Goal: Task Accomplishment & Management: Use online tool/utility

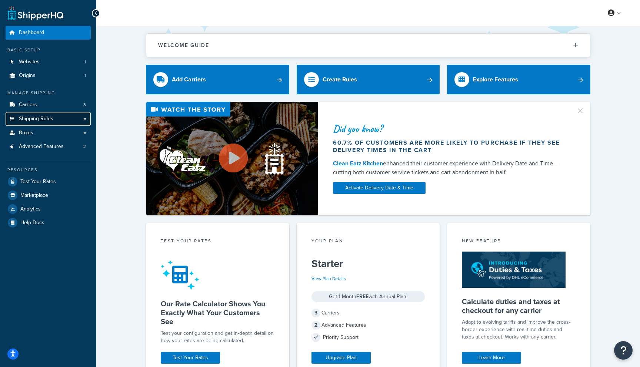
click at [49, 118] on span "Shipping Rules" at bounding box center [36, 119] width 34 height 6
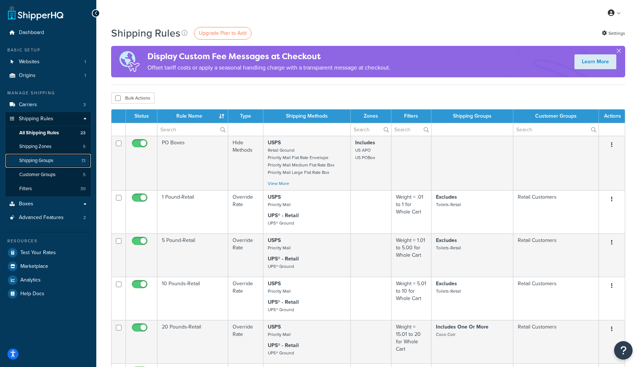
click at [58, 162] on link "Shipping Groups 13" at bounding box center [48, 161] width 85 height 14
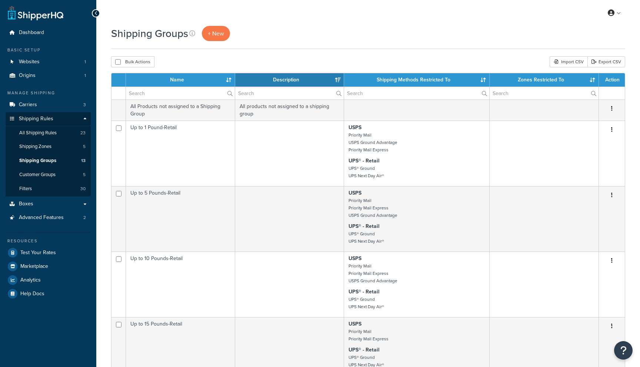
select select "15"
click at [59, 143] on link "Shipping Zones 5" at bounding box center [48, 147] width 85 height 14
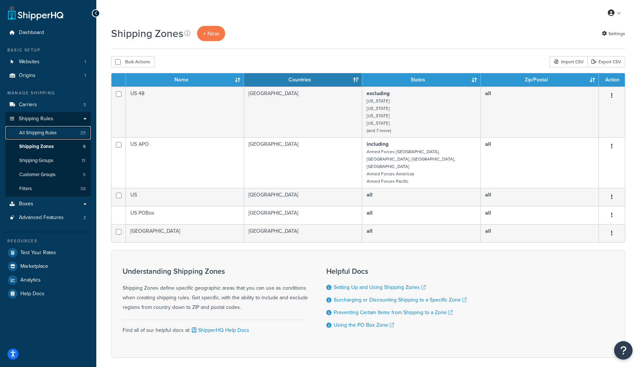
click at [58, 134] on link "All Shipping Rules 23" at bounding box center [48, 133] width 85 height 14
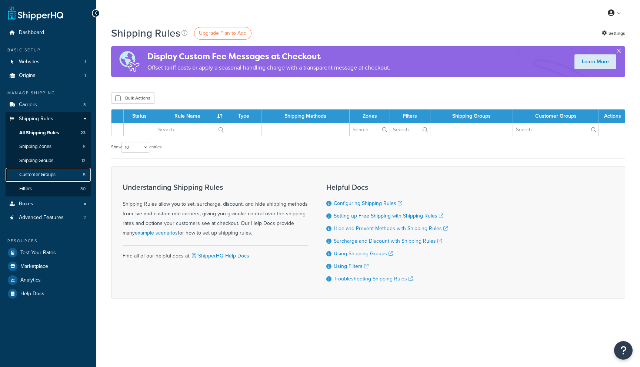
click at [52, 173] on span "Customer Groups" at bounding box center [37, 175] width 36 height 6
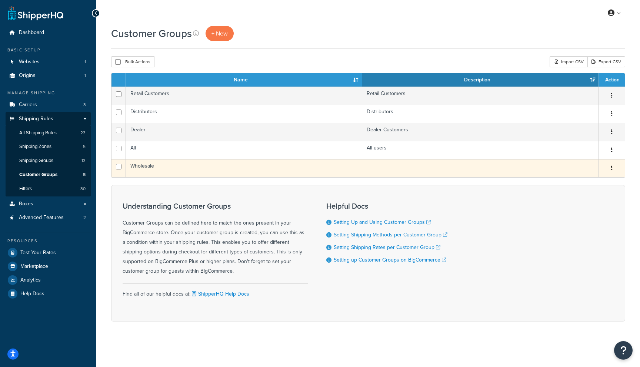
click at [141, 166] on td "Wholesale" at bounding box center [244, 168] width 236 height 18
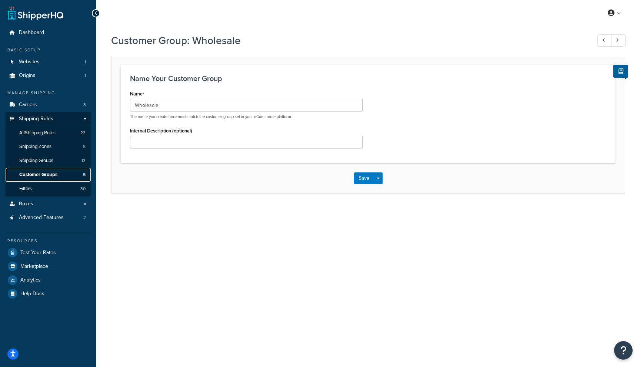
click at [45, 172] on span "Customer Groups" at bounding box center [38, 175] width 38 height 6
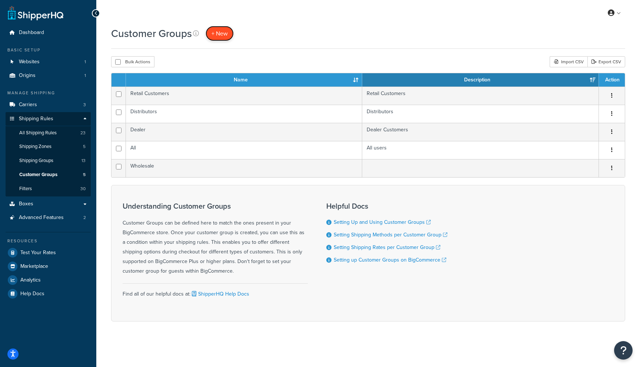
click at [217, 30] on span "+ New" at bounding box center [219, 33] width 16 height 9
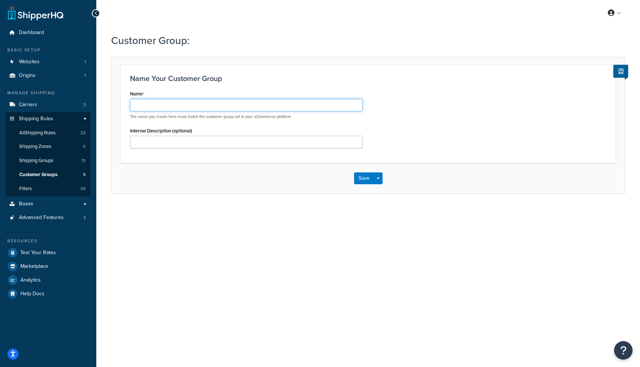
click at [179, 105] on input "Name" at bounding box center [246, 105] width 233 height 13
type input "Distributor-[GEOGRAPHIC_DATA]"
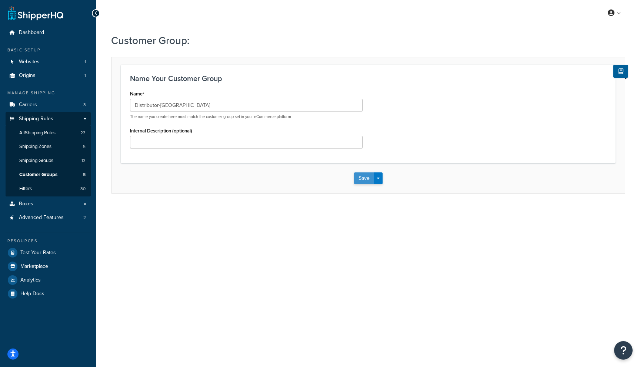
click at [368, 176] on button "Save" at bounding box center [364, 179] width 20 height 12
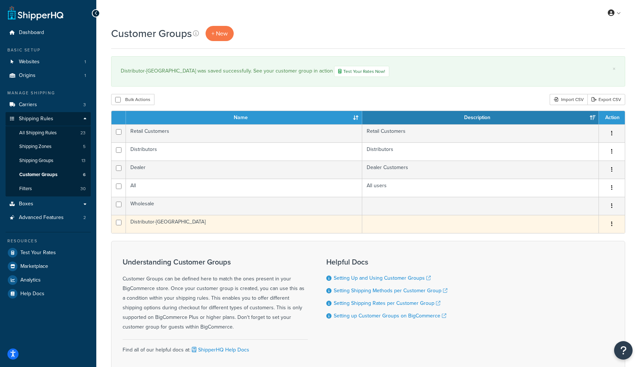
click at [157, 227] on td "Distributor-Germany" at bounding box center [244, 224] width 236 height 18
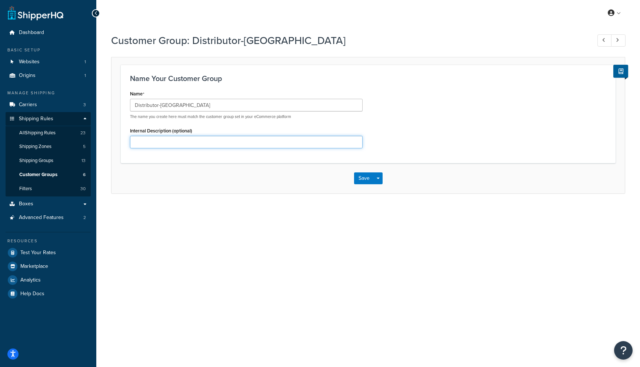
click at [210, 143] on input "Internal Description (optional)" at bounding box center [246, 142] width 233 height 13
click at [48, 179] on link "Customer Groups 6" at bounding box center [48, 175] width 85 height 14
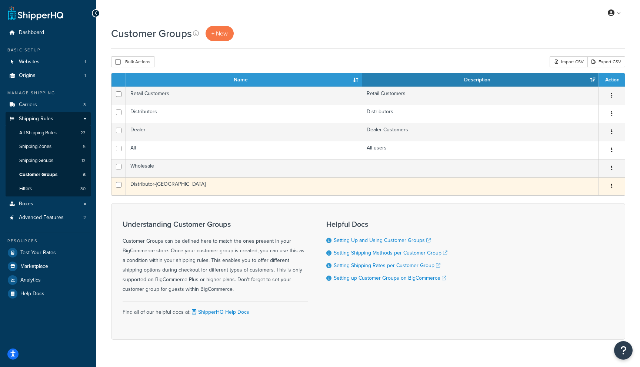
click at [138, 186] on td "Distributor-[GEOGRAPHIC_DATA]" at bounding box center [244, 186] width 236 height 18
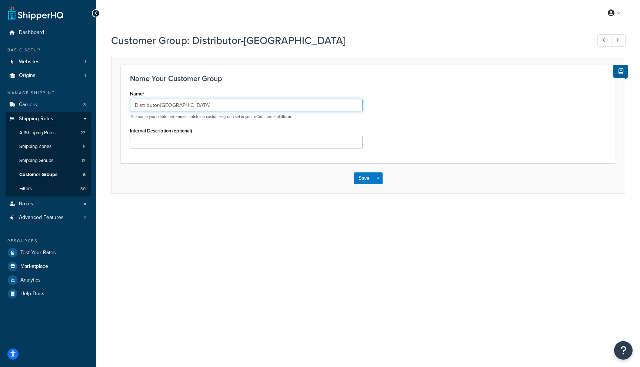
drag, startPoint x: 186, startPoint y: 104, endPoint x: 103, endPoint y: 100, distance: 83.8
click at [103, 100] on div "Customer Group: Distributor-Germany Name Your Customer Group Name Distributor-G…" at bounding box center [368, 121] width 544 height 183
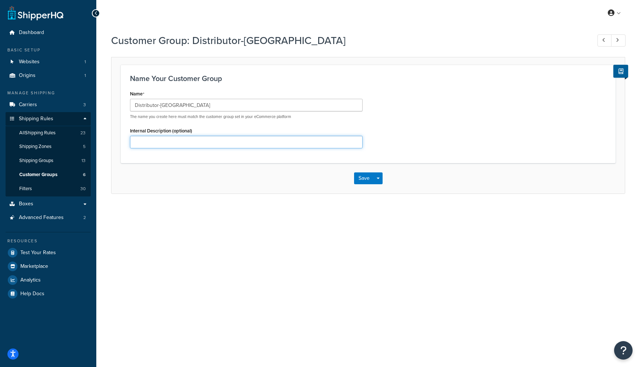
click at [150, 136] on input "Internal Description (optional)" at bounding box center [246, 142] width 233 height 13
paste input "Distributor-[GEOGRAPHIC_DATA]"
type input "Distributor-[GEOGRAPHIC_DATA]"
click at [370, 177] on button "Save" at bounding box center [364, 179] width 20 height 12
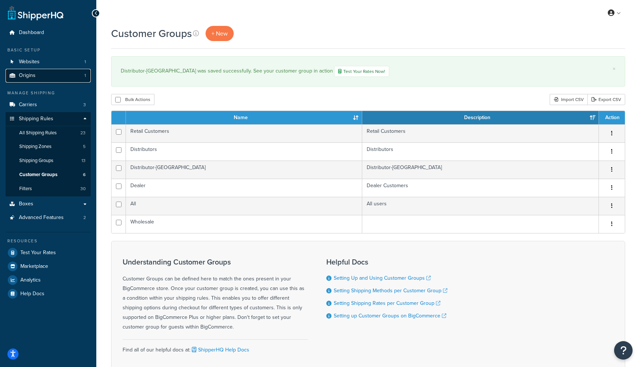
click at [38, 76] on link "Origins 1" at bounding box center [48, 76] width 85 height 14
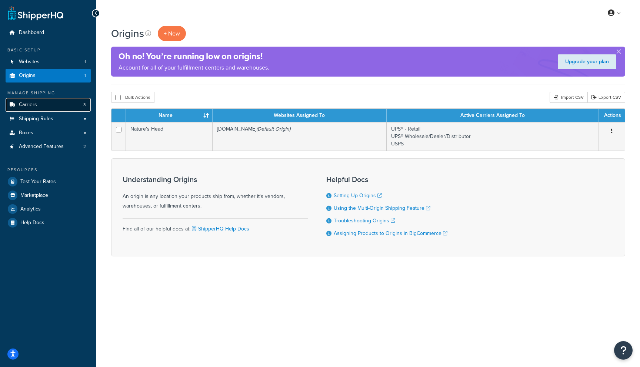
click at [36, 111] on link "Carriers 3" at bounding box center [48, 105] width 85 height 14
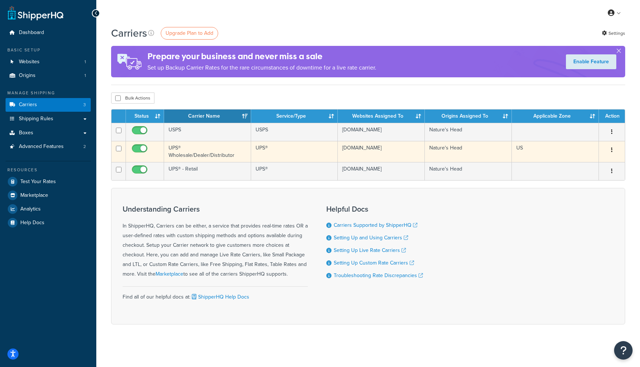
click at [220, 156] on td "UPS® Wholesale/Dealer/Distributor" at bounding box center [207, 151] width 87 height 21
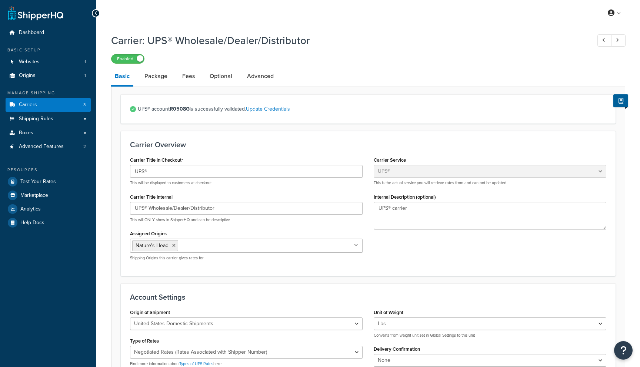
select select "ups"
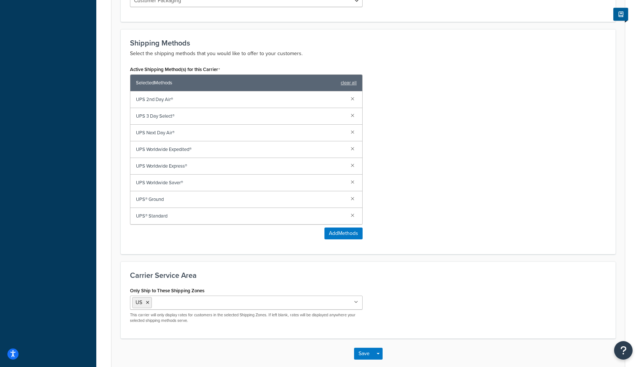
scroll to position [418, 0]
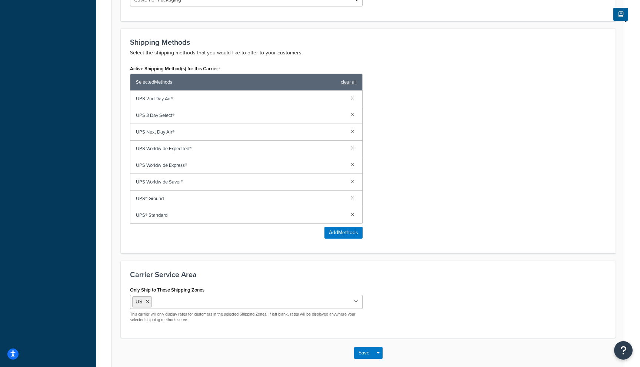
click at [195, 304] on input "Only Ship to These Shipping Zones" at bounding box center [187, 302] width 66 height 8
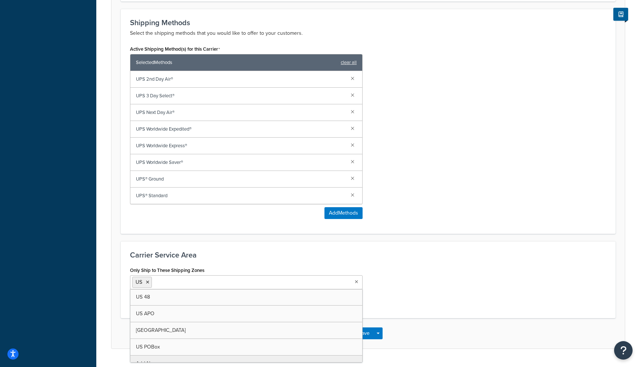
scroll to position [457, 0]
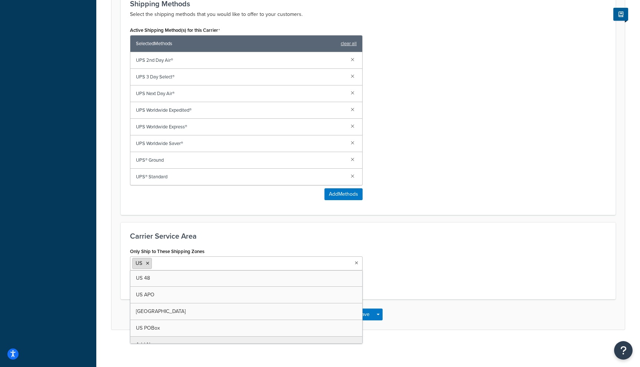
click at [148, 263] on icon at bounding box center [147, 263] width 3 height 4
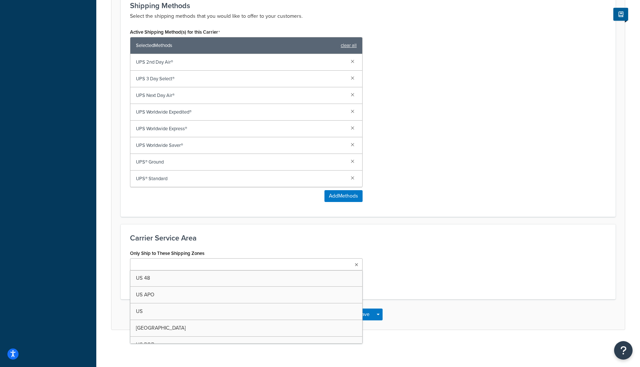
click at [416, 248] on div "Only Ship to These Shipping Zones US 48 US APO [GEOGRAPHIC_DATA] [GEOGRAPHIC_DA…" at bounding box center [367, 269] width 487 height 42
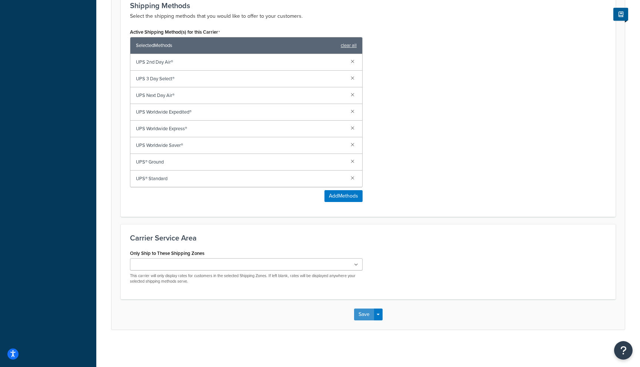
click at [361, 312] on button "Save" at bounding box center [364, 315] width 20 height 12
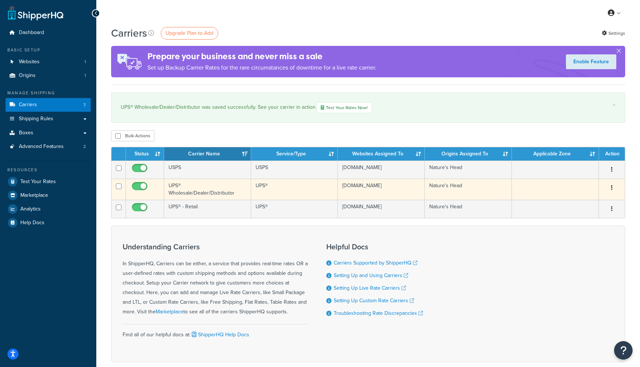
click at [206, 196] on td "UPS® Wholesale/Dealer/Distributor" at bounding box center [207, 189] width 87 height 21
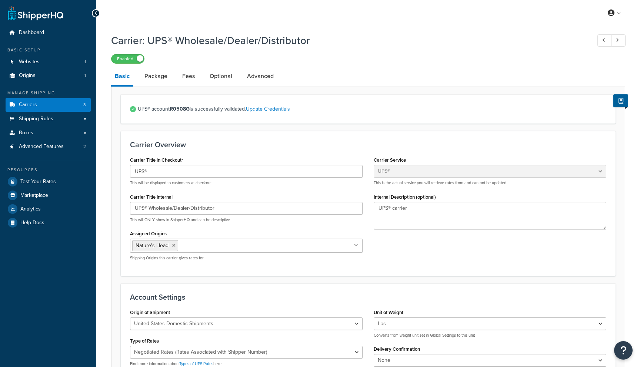
select select "ups"
click at [42, 120] on span "Shipping Rules" at bounding box center [36, 119] width 34 height 6
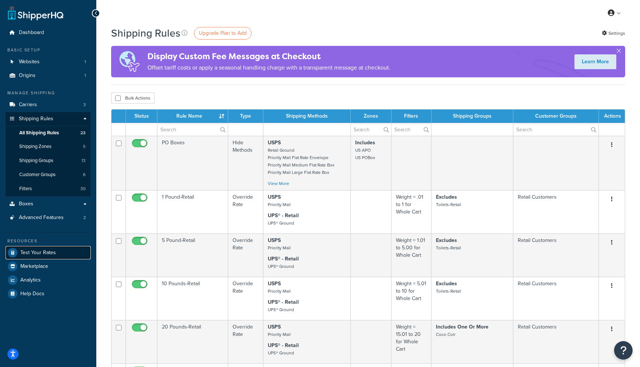
click at [42, 258] on link "Test Your Rates" at bounding box center [48, 252] width 85 height 13
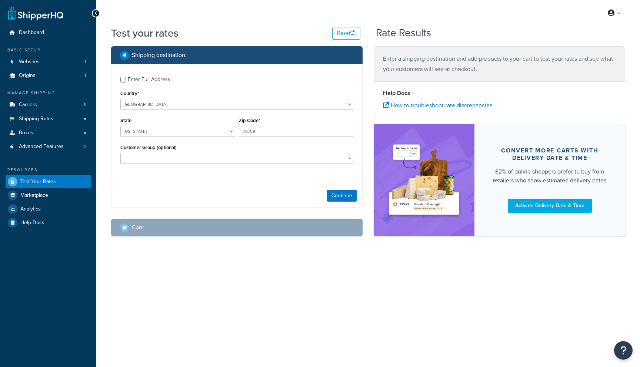
select select "[GEOGRAPHIC_DATA]"
click at [200, 162] on select "Dealer Distributor-[GEOGRAPHIC_DATA] Distributors Retail Customers Wholesale" at bounding box center [236, 158] width 233 height 11
select select "Distributor-[GEOGRAPHIC_DATA]"
click at [120, 154] on select "Dealer Distributor-[GEOGRAPHIC_DATA] Distributors Retail Customers Wholesale" at bounding box center [236, 158] width 233 height 11
click at [339, 198] on button "Continue" at bounding box center [342, 196] width 30 height 12
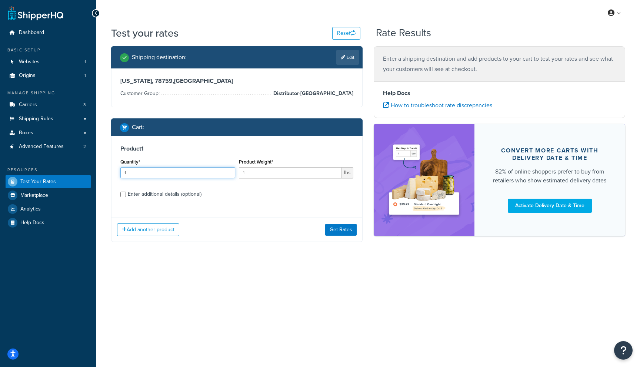
click at [155, 173] on input "1" at bounding box center [177, 172] width 115 height 11
type input "100"
click at [276, 174] on input "1" at bounding box center [290, 172] width 103 height 11
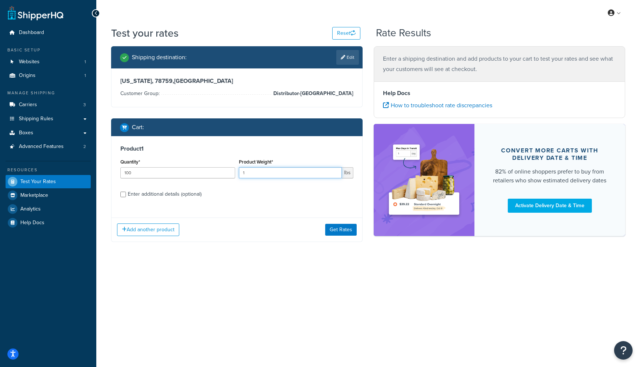
click at [276, 174] on input "1" at bounding box center [290, 172] width 103 height 11
type input ".8"
click at [178, 197] on div "Enter additional details (optional)" at bounding box center [165, 194] width 74 height 10
click at [126, 197] on input "Enter additional details (optional)" at bounding box center [123, 195] width 6 height 6
checkbox input "true"
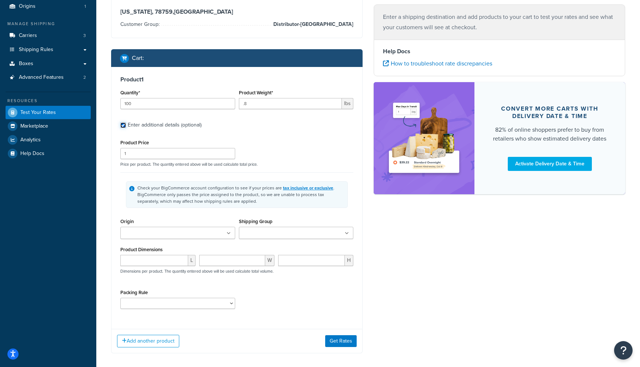
scroll to position [70, 0]
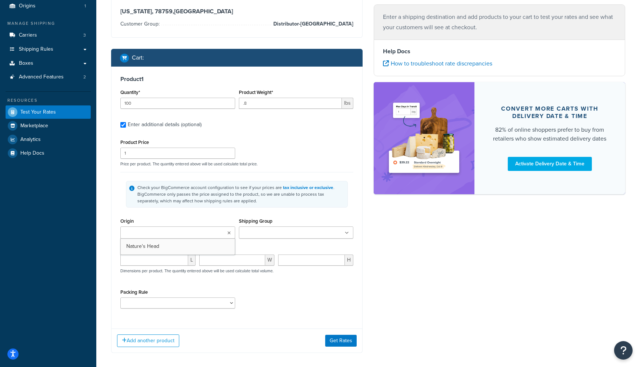
click at [164, 238] on ul at bounding box center [177, 233] width 115 height 12
click at [301, 233] on ul at bounding box center [296, 233] width 115 height 12
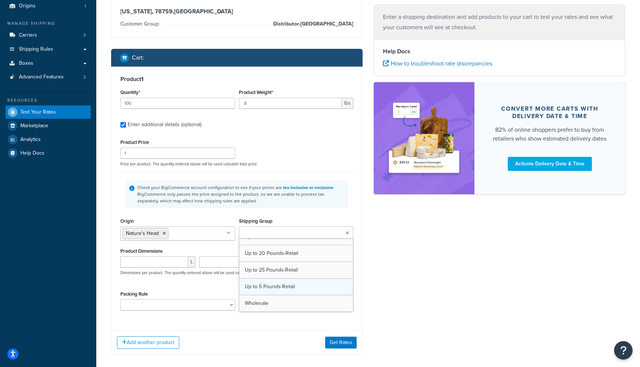
scroll to position [110, 0]
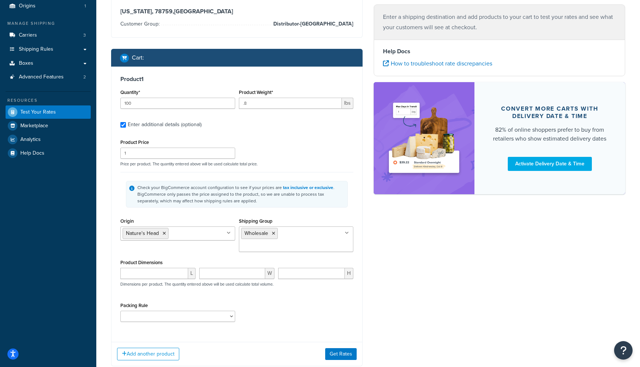
click at [400, 326] on div "Shipping destination : Edit Texas, 78759 , United States Customer Group: Distri…" at bounding box center [368, 177] width 525 height 401
click at [331, 348] on button "Get Rates" at bounding box center [340, 354] width 31 height 12
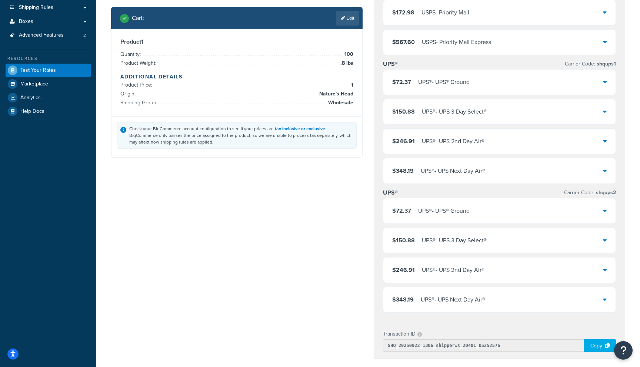
scroll to position [0, 0]
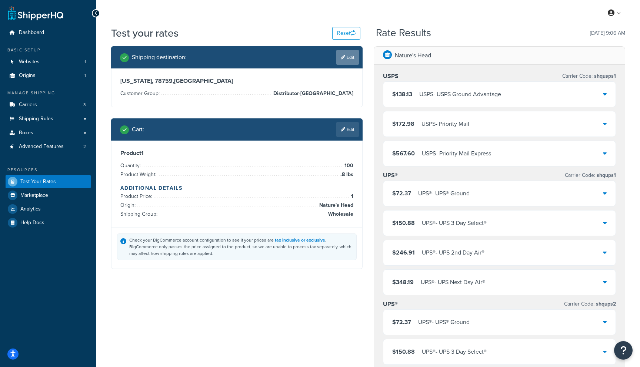
click at [346, 57] on link "Edit" at bounding box center [347, 57] width 23 height 15
select select "TX"
select select "Distributor-Germany"
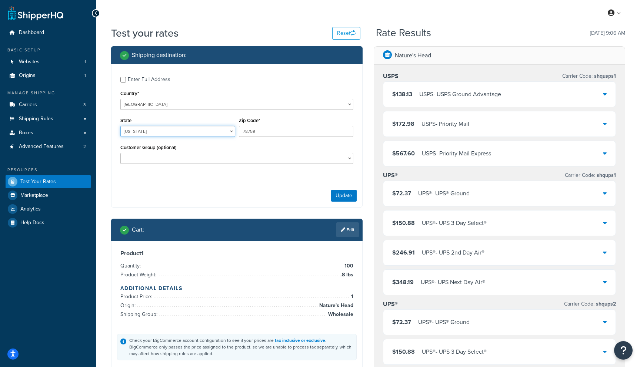
click at [200, 130] on select "Alabama Alaska American Samoa Arizona Arkansas Armed Forces Americas Armed Forc…" at bounding box center [177, 131] width 115 height 11
click at [296, 99] on div "United States United Kingdom Afghanistan Åland Islands Albania Algeria American…" at bounding box center [236, 104] width 233 height 11
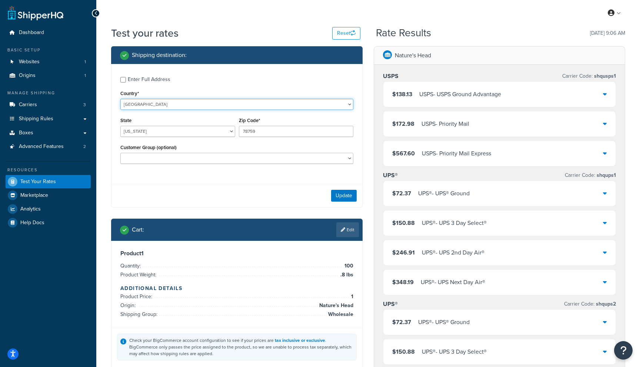
click at [296, 99] on select "United States United Kingdom Afghanistan Åland Islands Albania Algeria American…" at bounding box center [236, 104] width 233 height 11
select select "DE"
click at [120, 99] on select "United States United Kingdom Afghanistan Åland Islands Albania Algeria American…" at bounding box center [236, 104] width 233 height 11
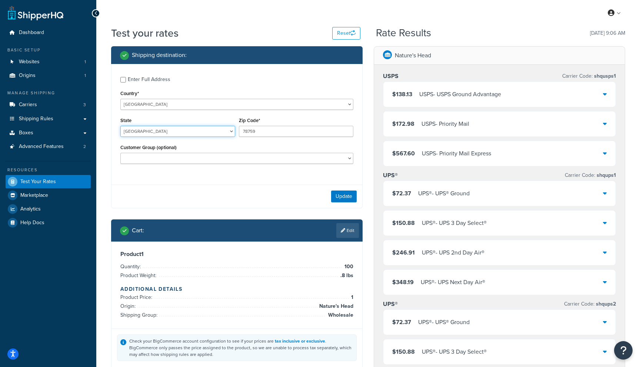
click at [209, 133] on select "Baden-Wuerttemberg Bayern Berlin Brandenburg Bremen Hamburg Hessen Mecklenburg-…" at bounding box center [177, 131] width 115 height 11
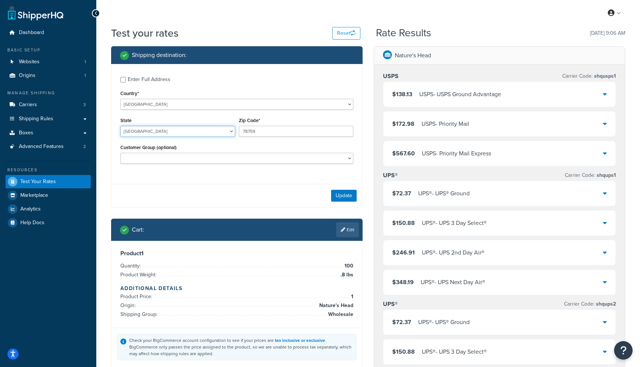
select select "BY"
click at [120, 126] on select "Baden-Wuerttemberg Bayern Berlin Brandenburg Bremen Hamburg Hessen Mecklenburg-…" at bounding box center [177, 131] width 115 height 11
drag, startPoint x: 278, startPoint y: 129, endPoint x: 226, endPoint y: 127, distance: 52.3
click at [226, 127] on div "State Baden-Wuerttemberg Bayern Berlin Brandenburg Bremen Hamburg Hessen Meckle…" at bounding box center [237, 129] width 237 height 27
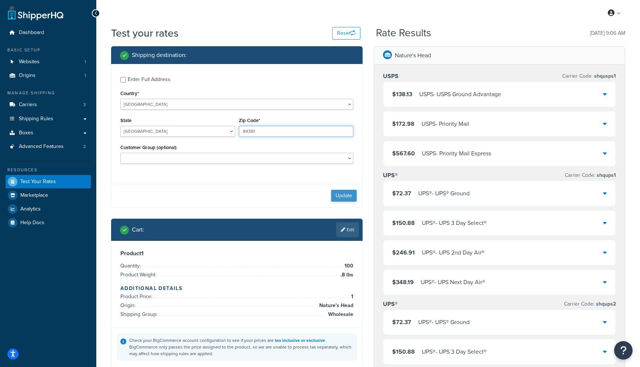
type input "84381"
click at [342, 194] on button "Update" at bounding box center [344, 196] width 26 height 12
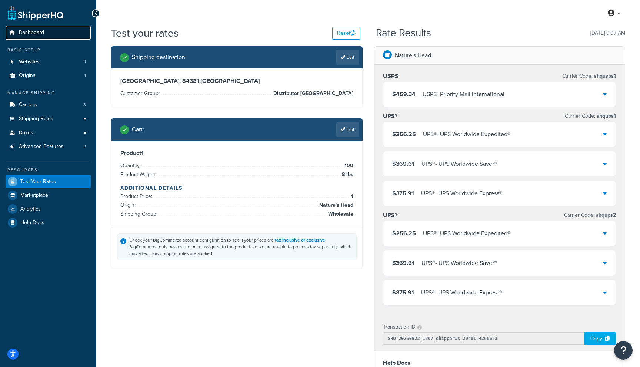
click at [44, 30] on link "Dashboard" at bounding box center [48, 33] width 85 height 14
